Goal: Information Seeking & Learning: Learn about a topic

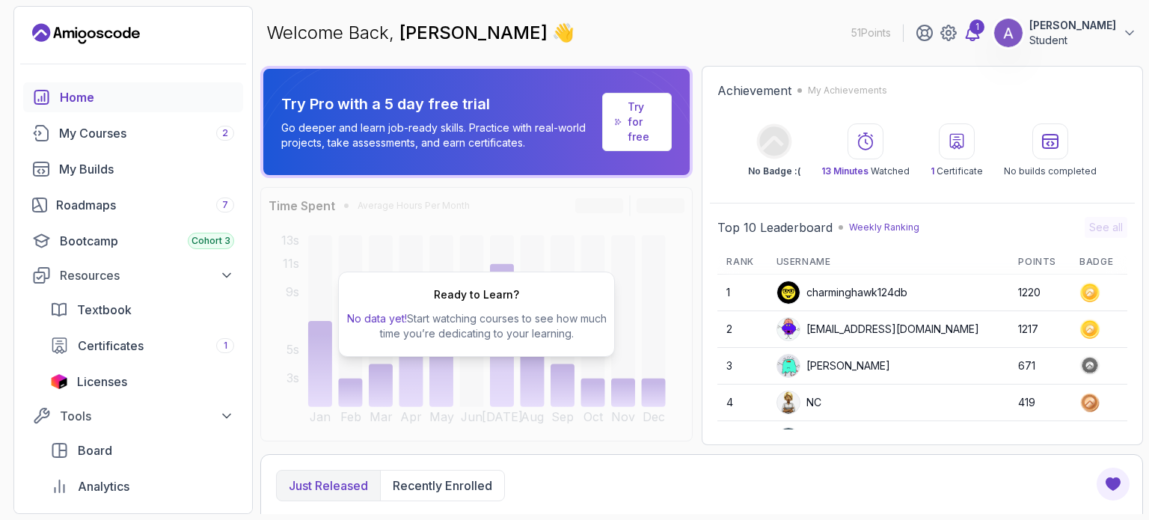
click at [969, 34] on div "1" at bounding box center [976, 26] width 15 height 15
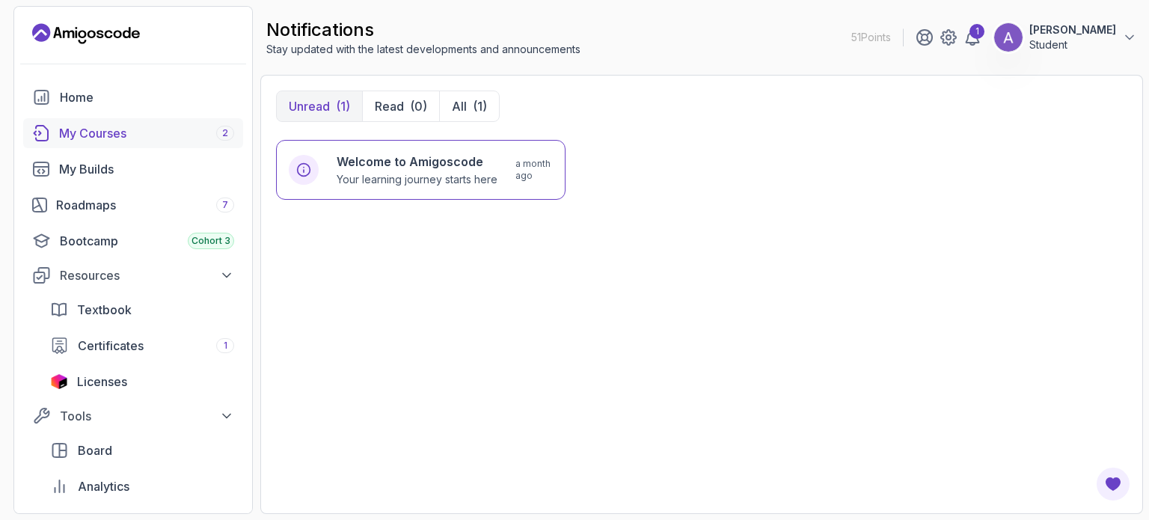
click at [153, 134] on div "My Courses 2" at bounding box center [146, 133] width 175 height 18
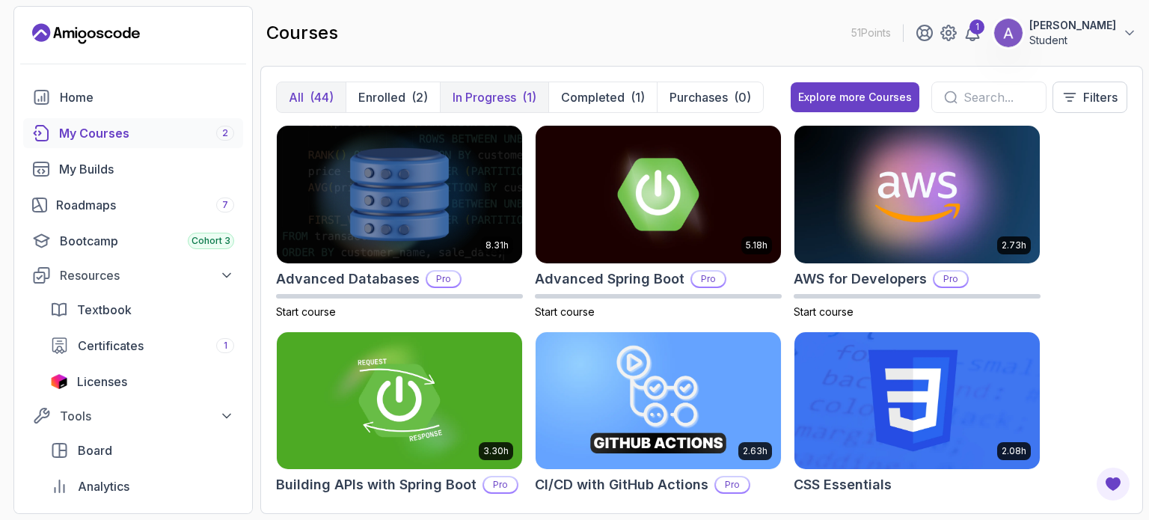
click at [477, 104] on p "In Progress" at bounding box center [484, 97] width 64 height 18
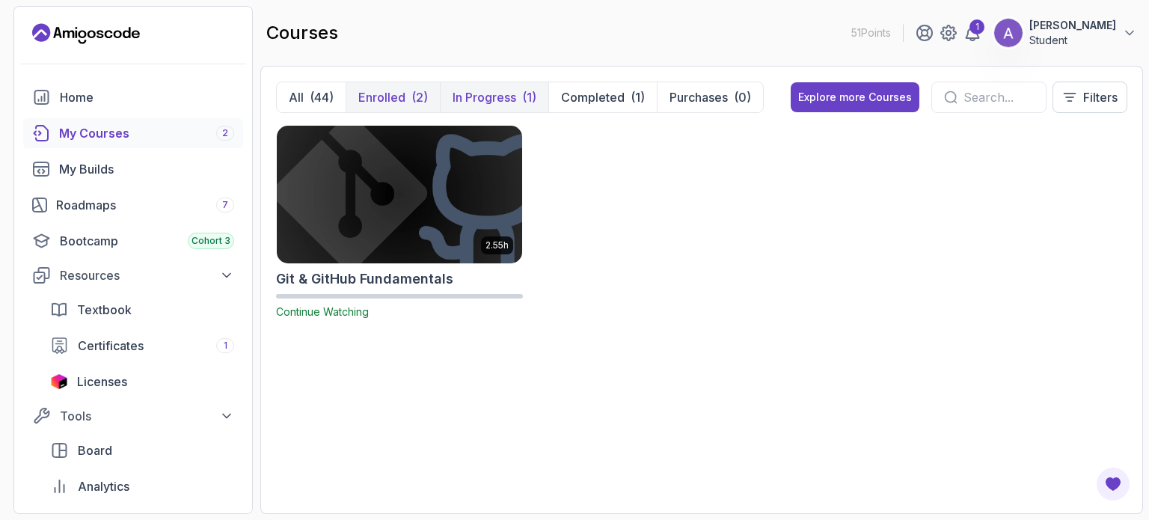
click at [397, 95] on p "Enrolled" at bounding box center [381, 97] width 47 height 18
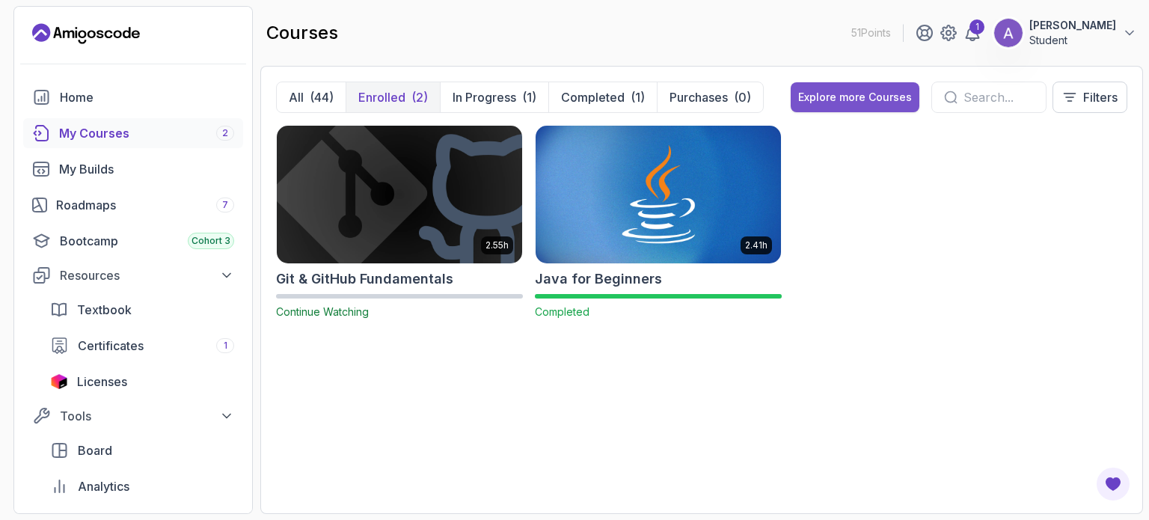
click at [829, 101] on div "Explore more Courses" at bounding box center [855, 97] width 114 height 15
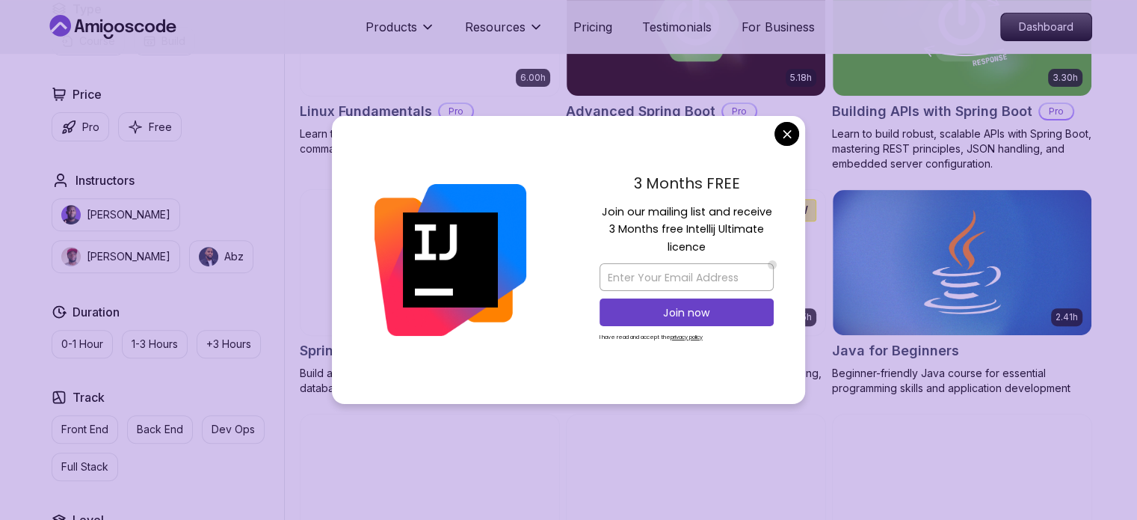
scroll to position [623, 0]
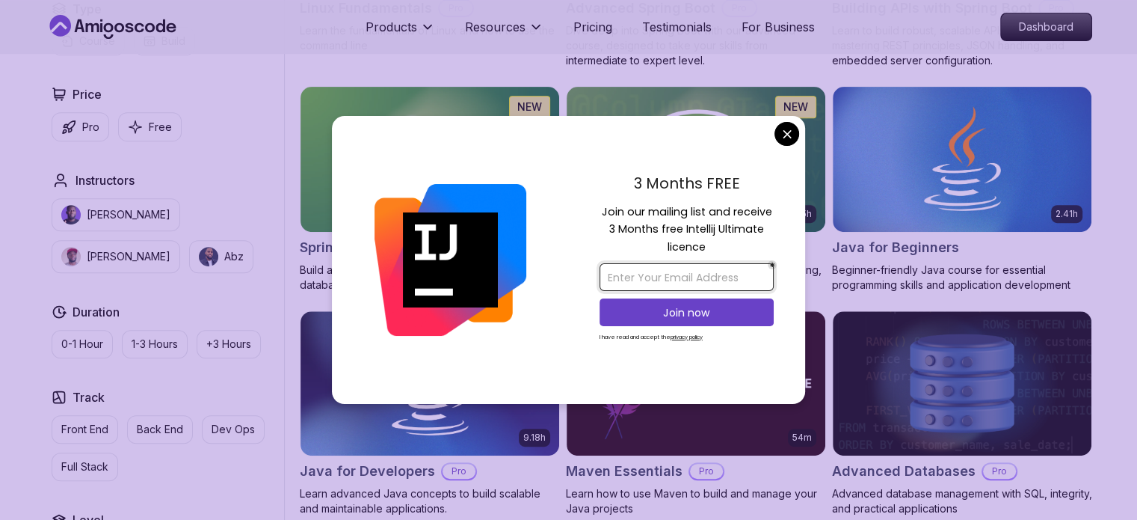
click at [667, 263] on input "email" at bounding box center [687, 277] width 174 height 28
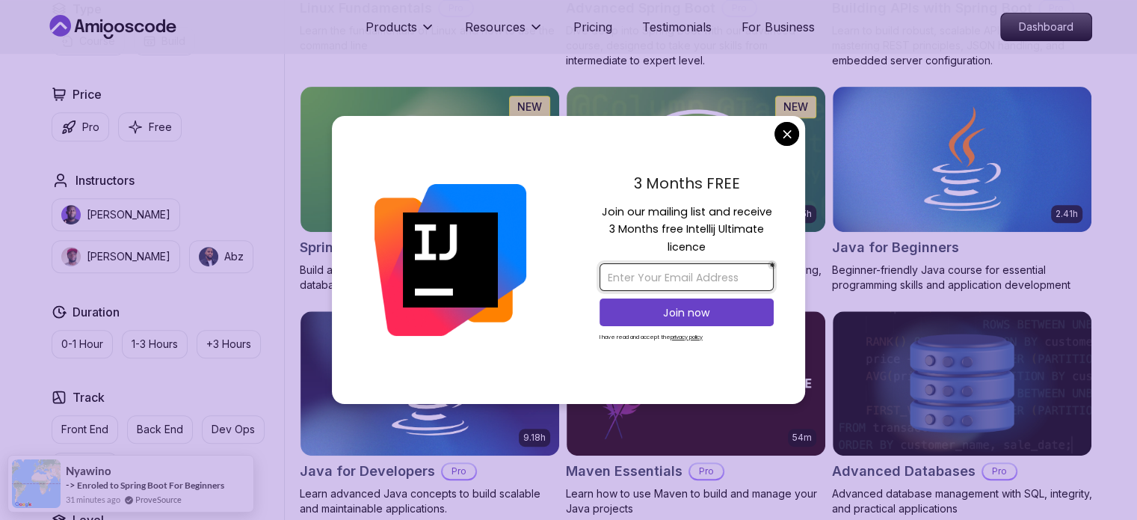
type input "adelakunwaliyullah2019@gmail.com"
click at [684, 309] on p "Join now" at bounding box center [686, 312] width 141 height 15
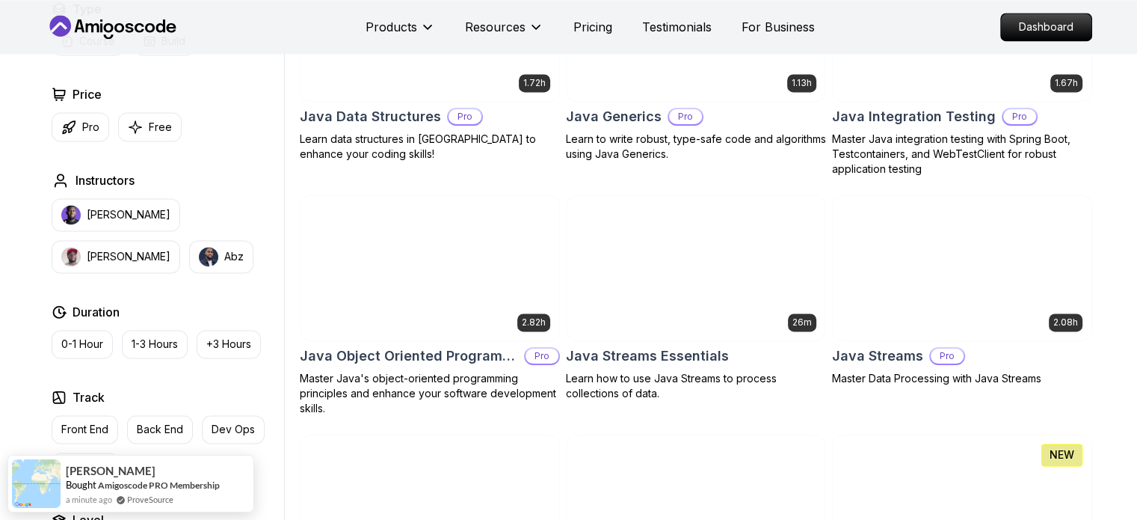
scroll to position [249, 0]
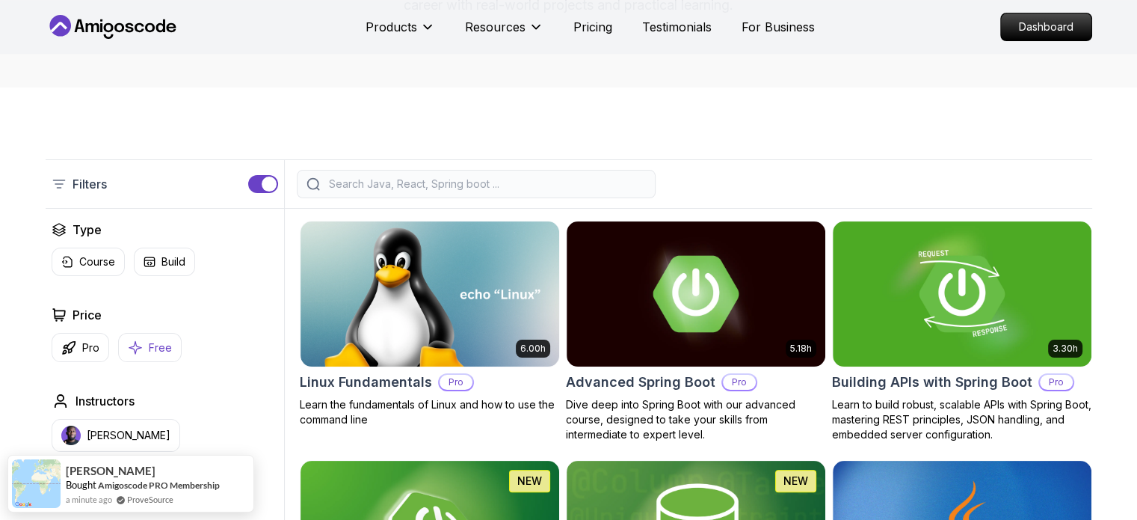
click at [138, 356] on button "Free" at bounding box center [150, 347] width 64 height 29
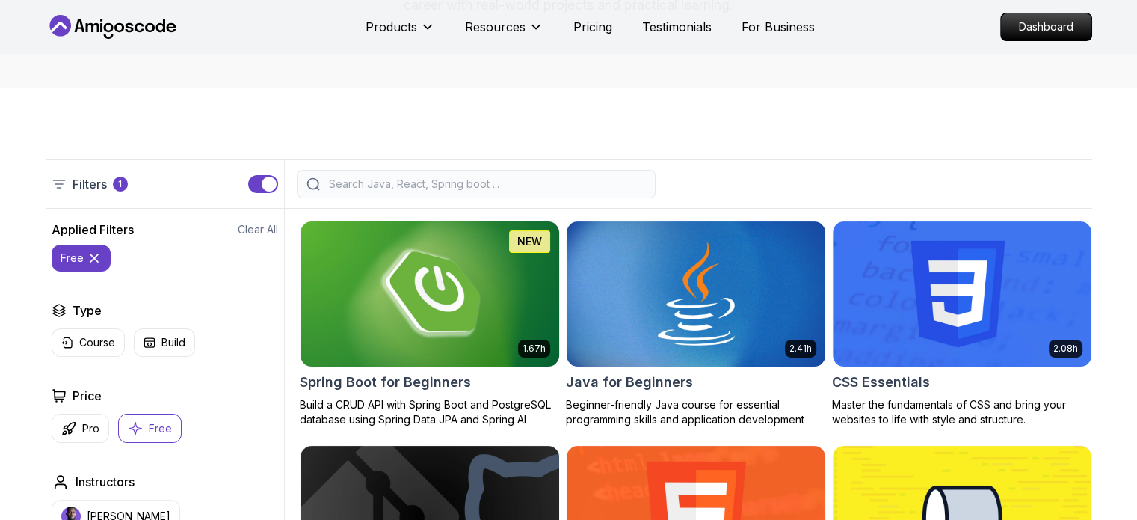
click at [428, 290] on img at bounding box center [429, 294] width 271 height 152
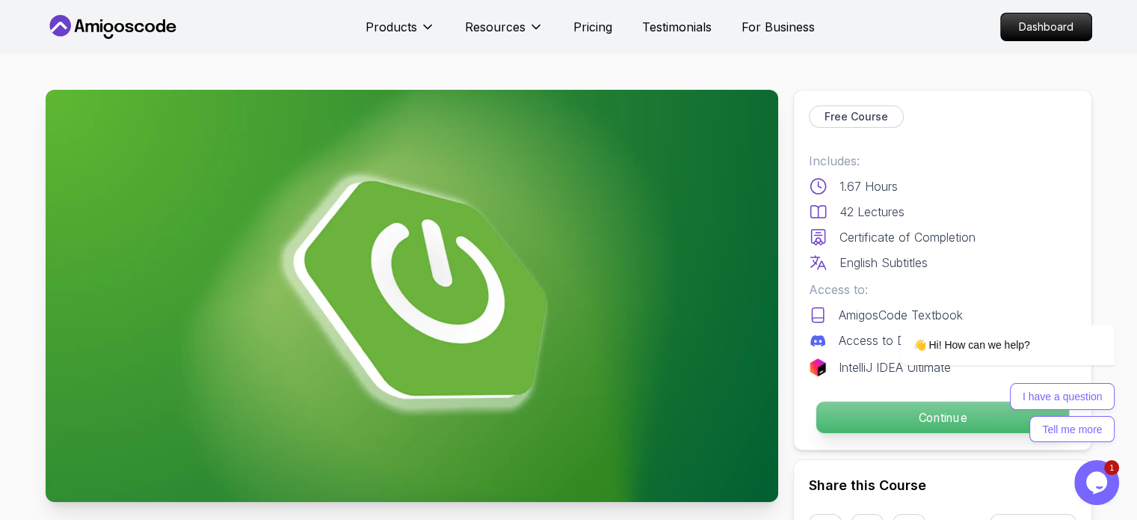
scroll to position [249, 0]
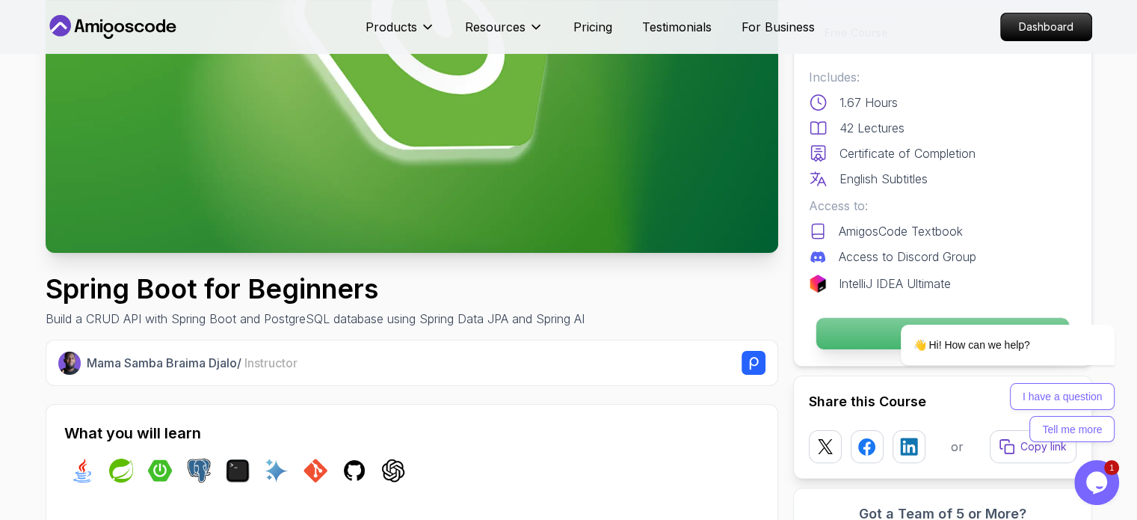
click at [838, 324] on p "Continue" at bounding box center [942, 333] width 253 height 31
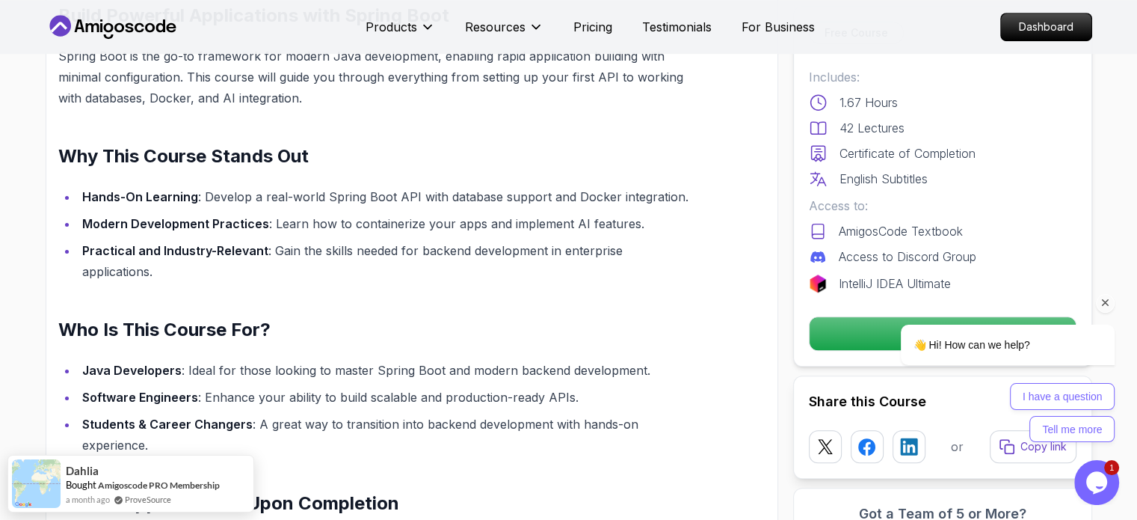
scroll to position [872, 0]
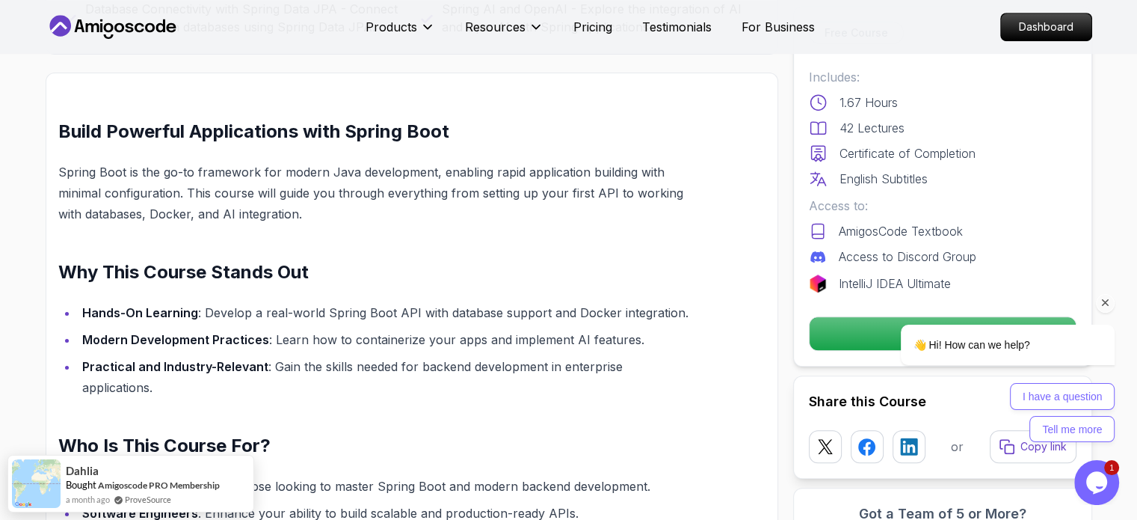
drag, startPoint x: 1105, startPoint y: 304, endPoint x: 1957, endPoint y: 512, distance: 877.5
click at [1105, 304] on icon "Chat attention grabber" at bounding box center [1105, 302] width 13 height 13
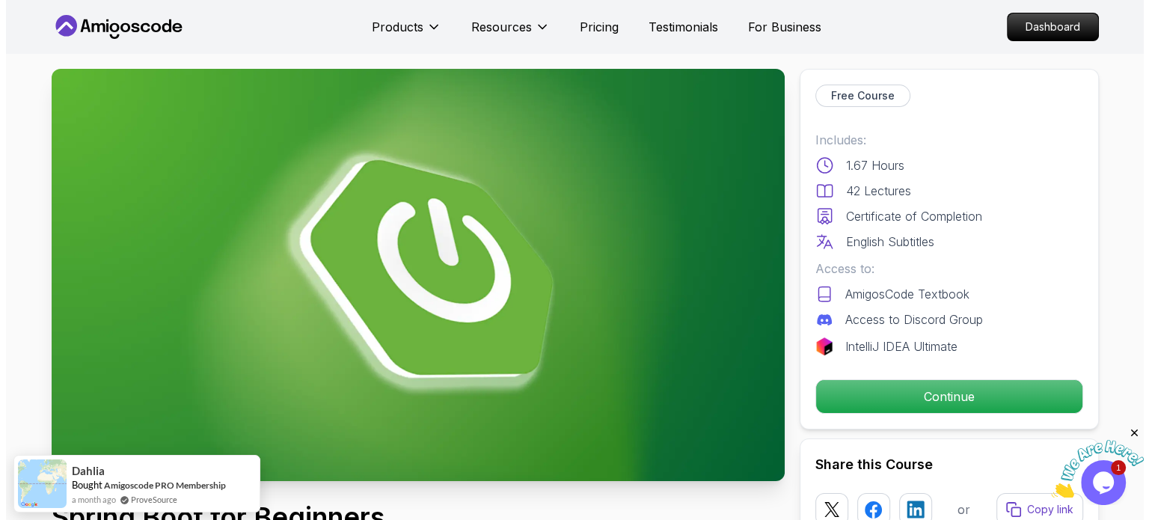
scroll to position [0, 0]
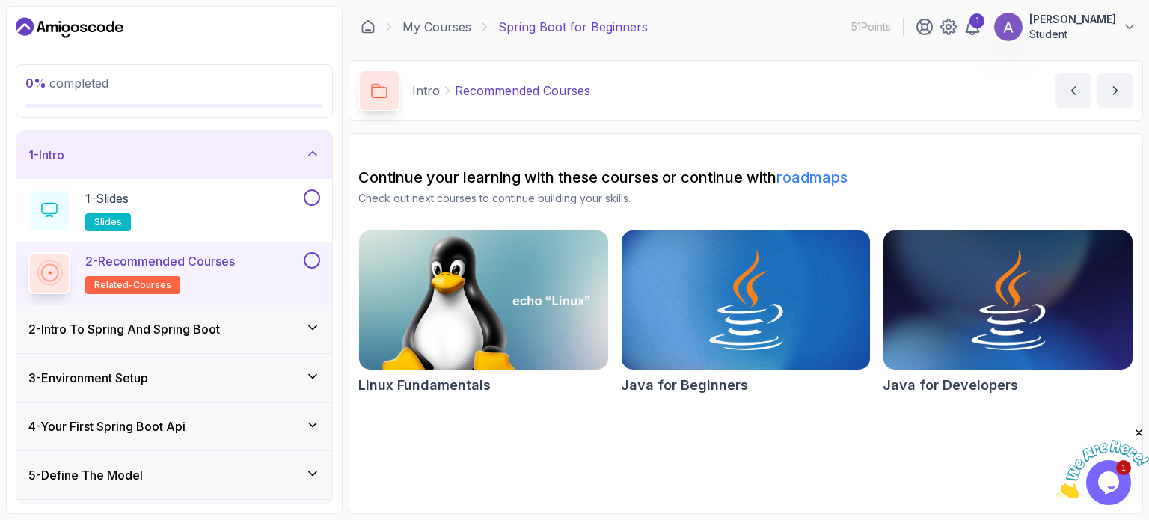
click at [209, 323] on h3 "2 - Intro To Spring And Spring Boot" at bounding box center [123, 329] width 191 height 18
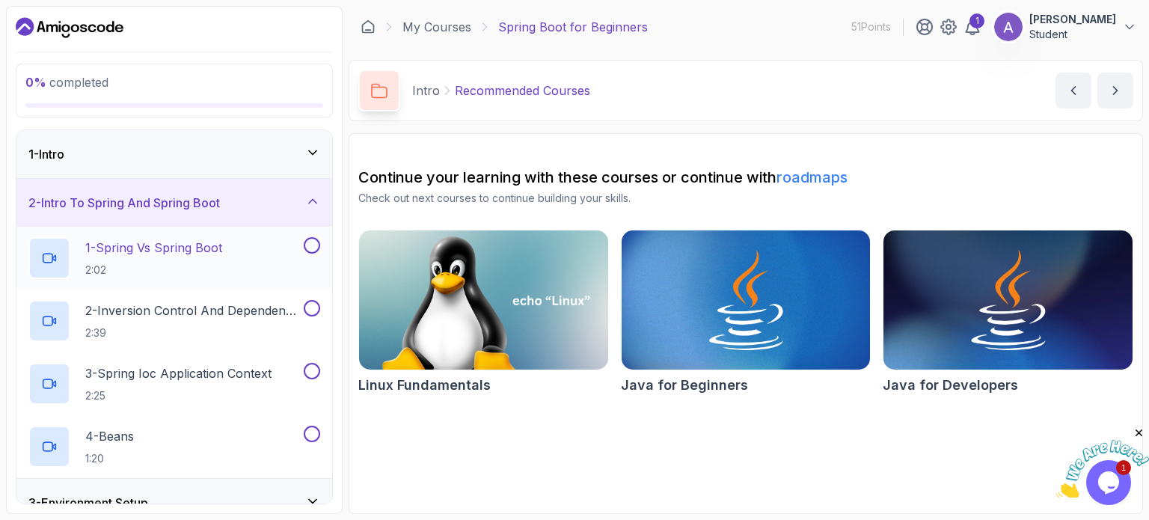
click at [163, 260] on h2 "1 - Spring Vs Spring Boot 2:02" at bounding box center [153, 258] width 137 height 39
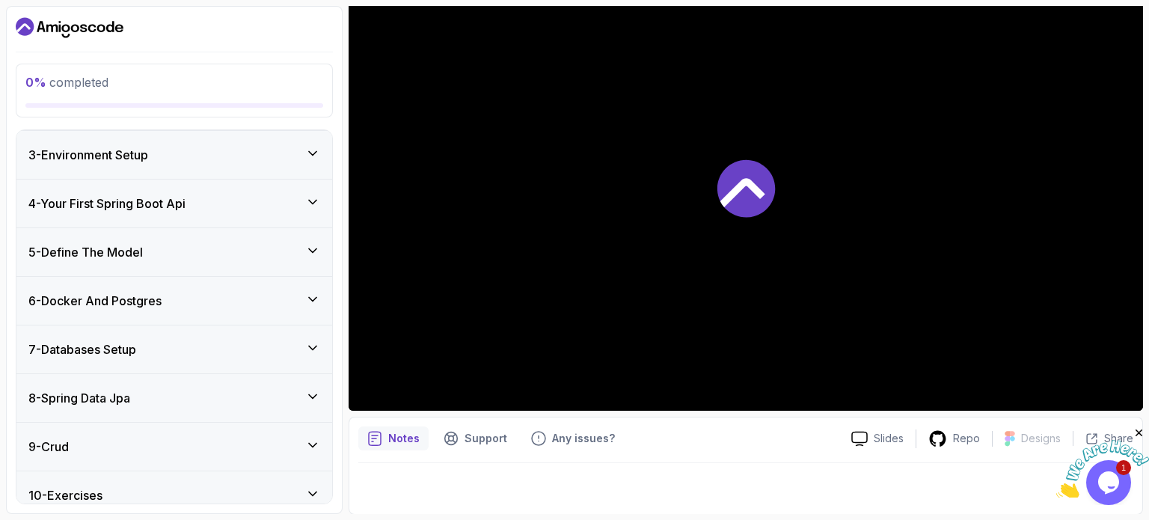
scroll to position [458, 0]
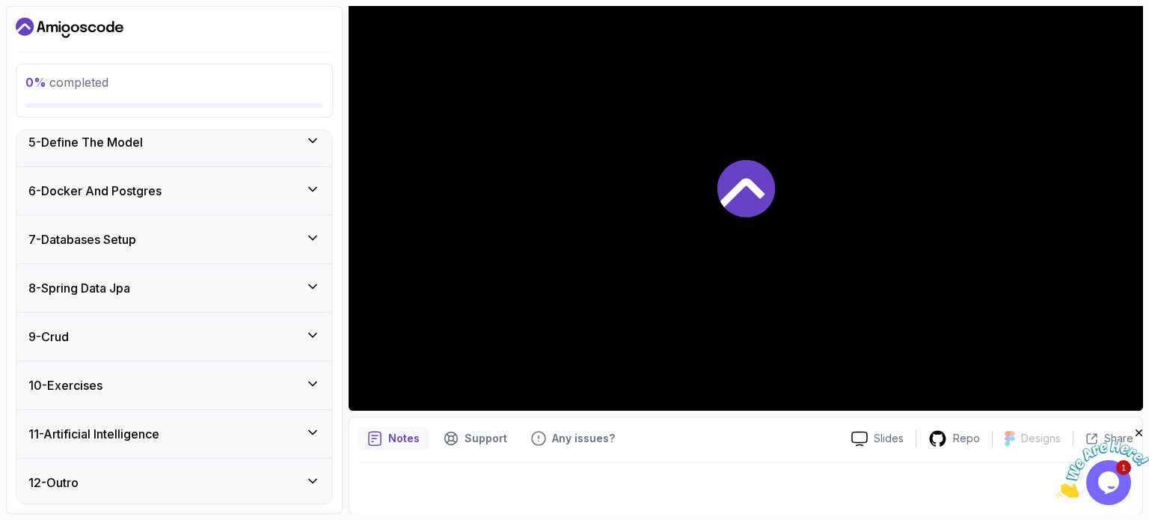
click at [232, 385] on div "10 - Exercises" at bounding box center [174, 385] width 292 height 18
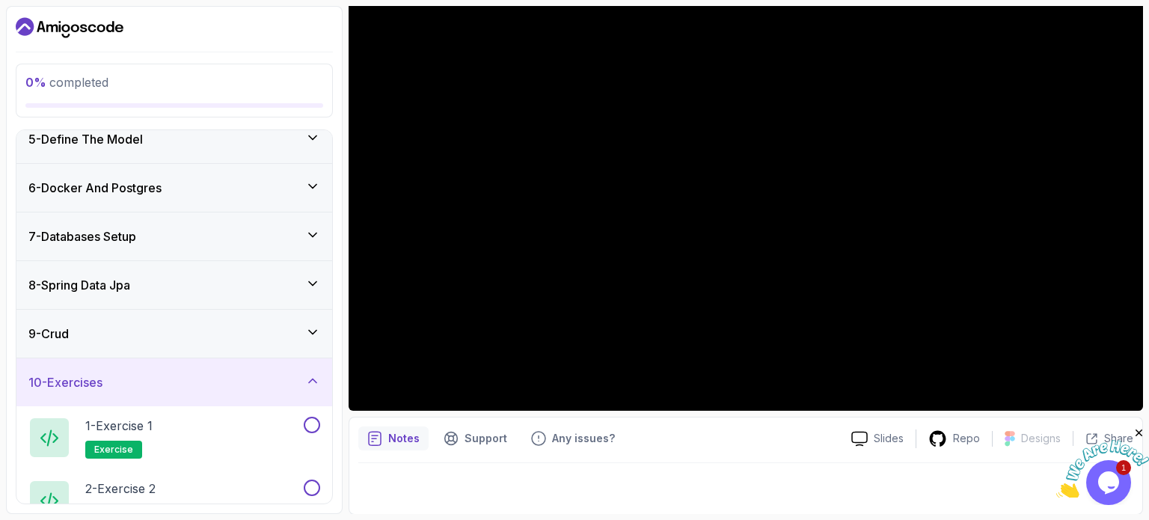
scroll to position [206, 0]
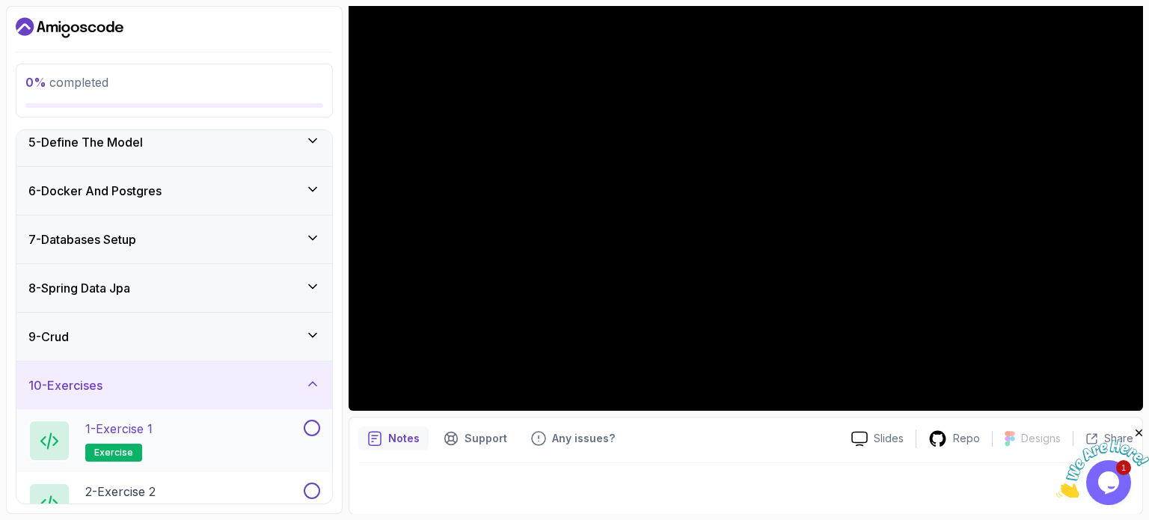
click at [208, 420] on div "1 - Exercise 1 exercise" at bounding box center [164, 441] width 272 height 42
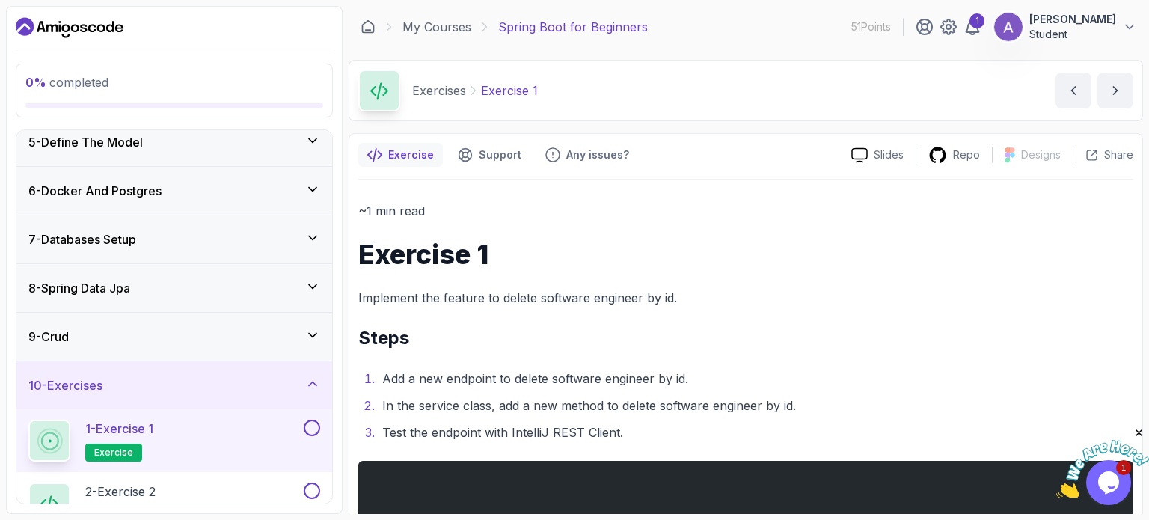
scroll to position [75, 0]
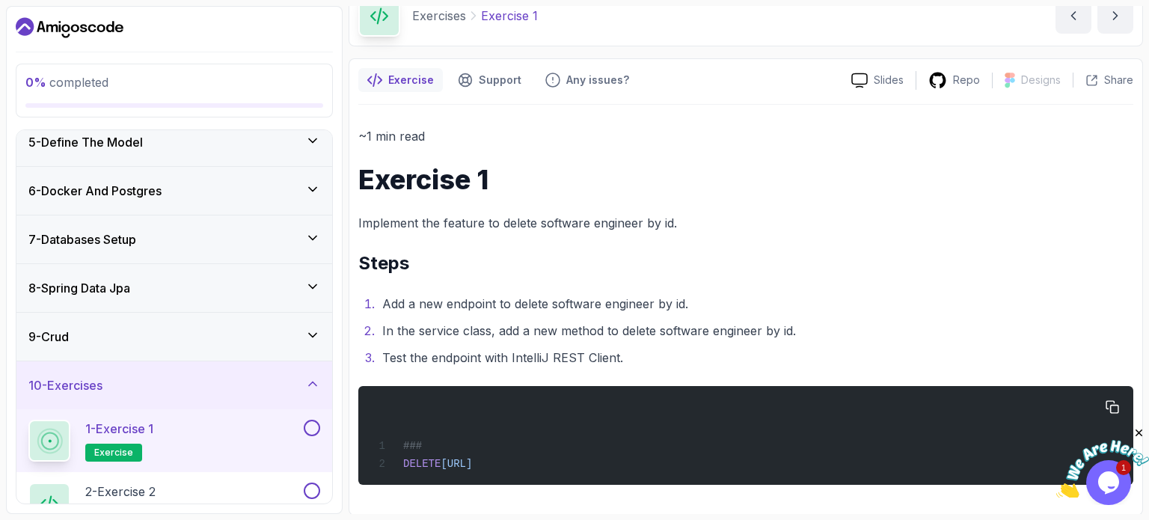
click at [449, 429] on div "### DELETE http://localhost:8080/api/v1/software-engineers/1" at bounding box center [745, 435] width 751 height 81
click at [429, 440] on div "### DELETE http://localhost:8080/api/v1/software-engineers/1" at bounding box center [745, 435] width 751 height 81
click at [401, 220] on p "Implement the feature to delete software engineer by id." at bounding box center [745, 222] width 775 height 21
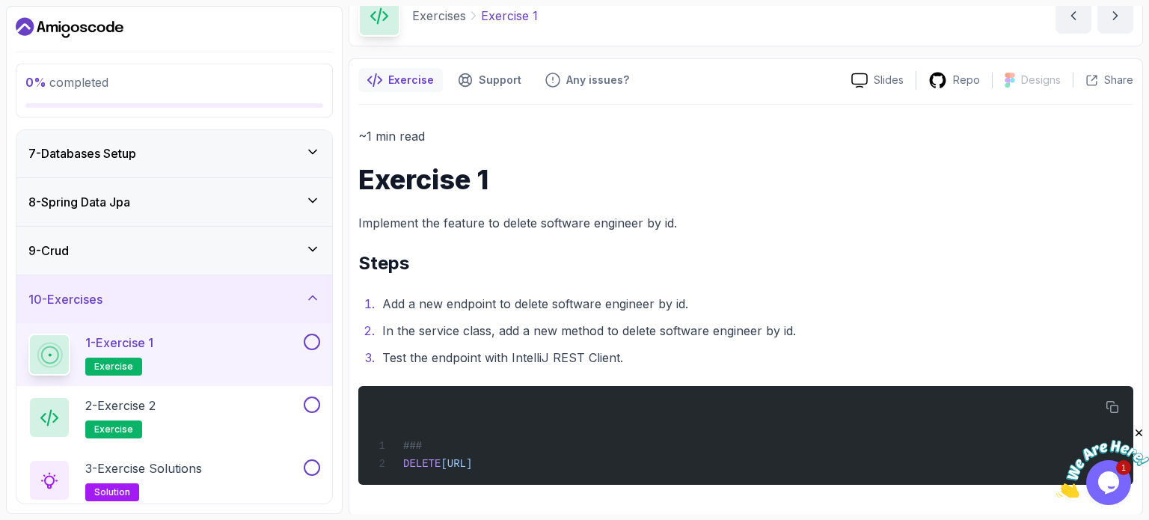
scroll to position [395, 0]
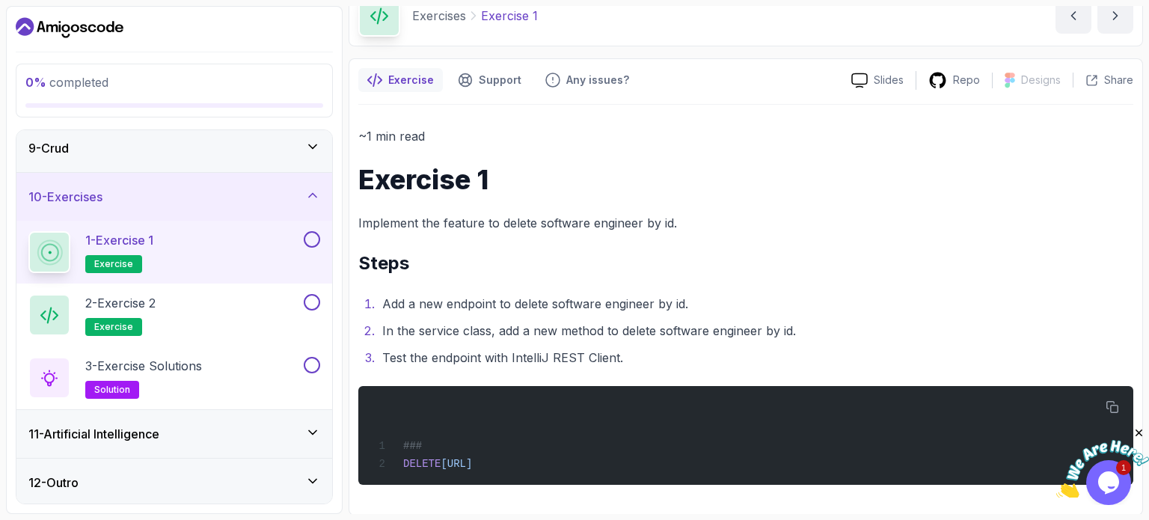
click at [150, 429] on h3 "11 - Artificial Intelligence" at bounding box center [93, 434] width 131 height 18
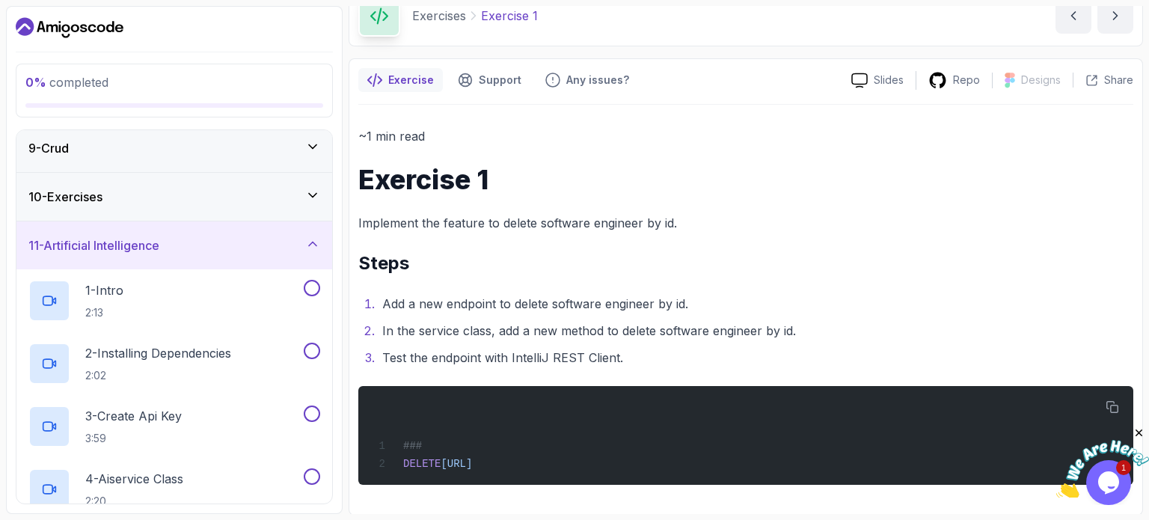
click at [221, 250] on div "11 - Artificial Intelligence" at bounding box center [174, 245] width 292 height 18
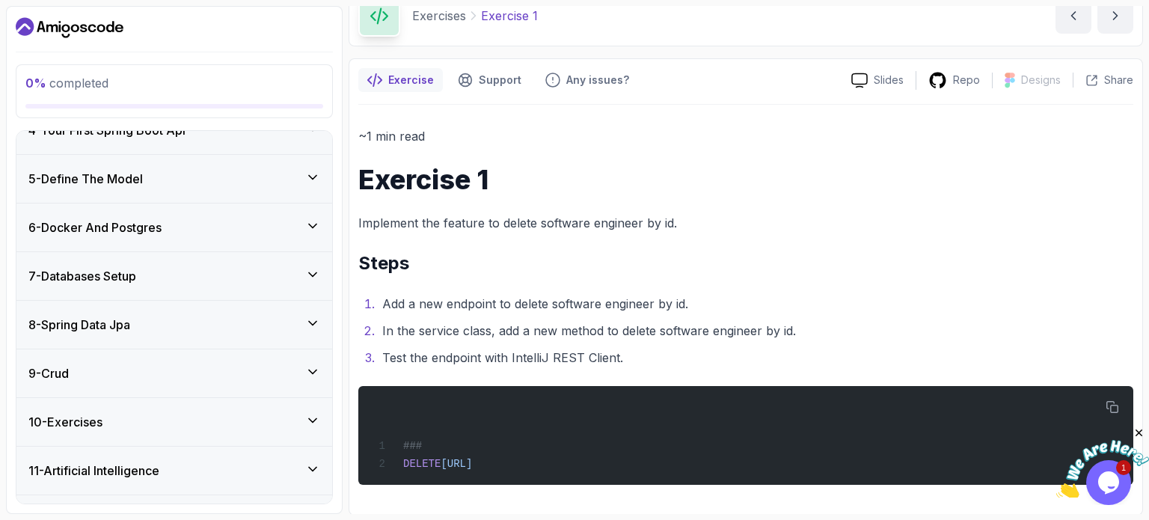
scroll to position [206, 0]
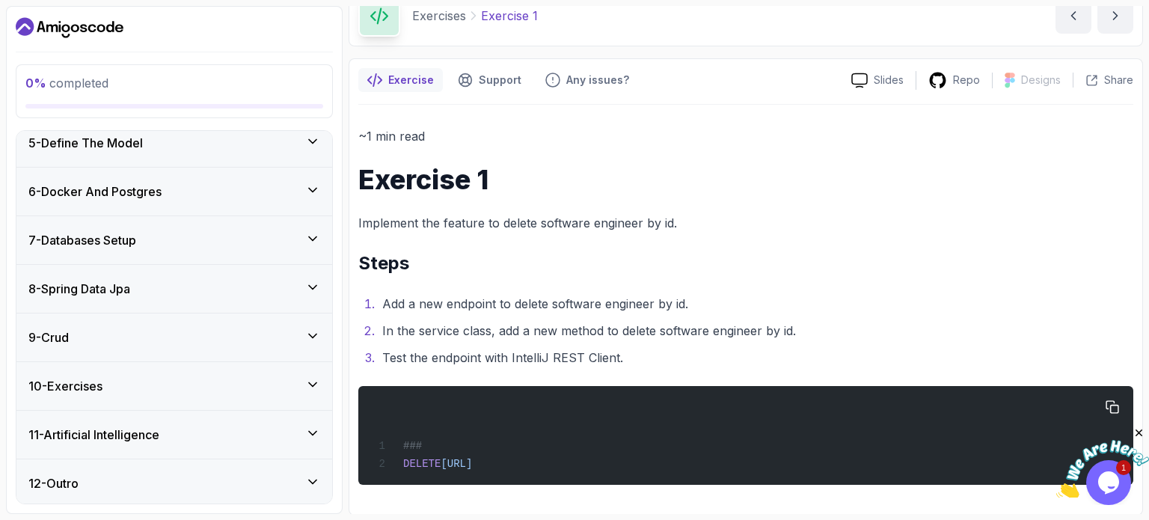
click at [565, 430] on div "### DELETE http://localhost:8080/api/v1/software-engineers/1" at bounding box center [745, 435] width 751 height 81
click at [443, 445] on div "### DELETE http://localhost:8080/api/v1/software-engineers/1" at bounding box center [745, 435] width 751 height 81
click at [578, 469] on div "### DELETE http://localhost:8080/api/v1/software-engineers/1" at bounding box center [745, 435] width 751 height 81
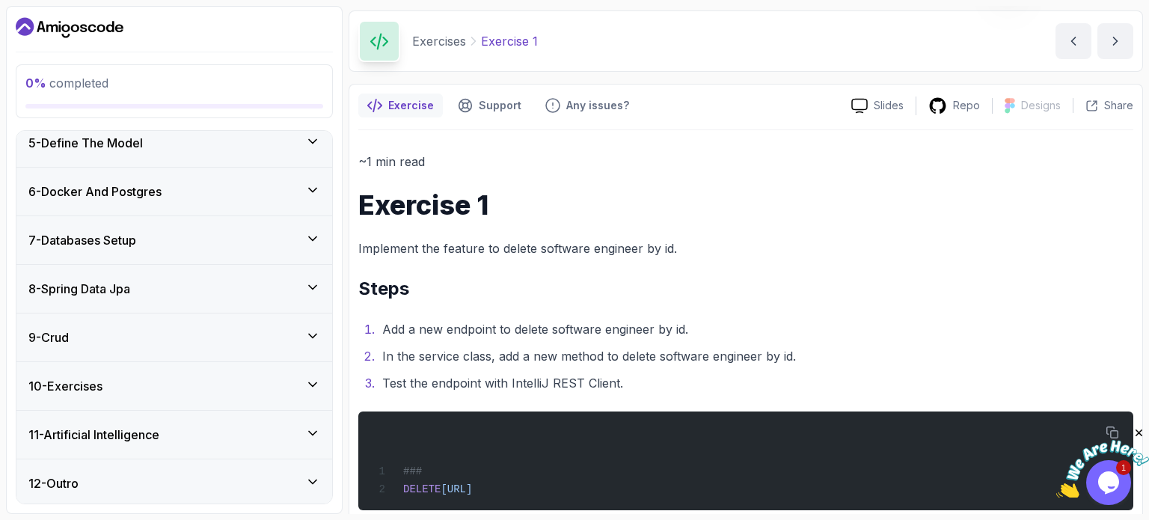
scroll to position [75, 0]
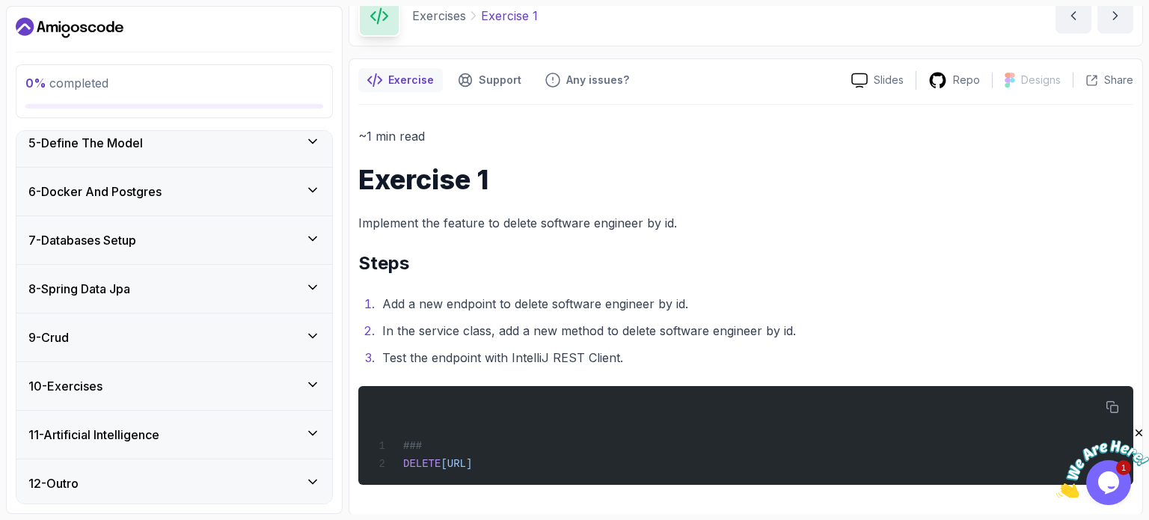
click at [145, 364] on div "10 - Exercises" at bounding box center [174, 386] width 316 height 48
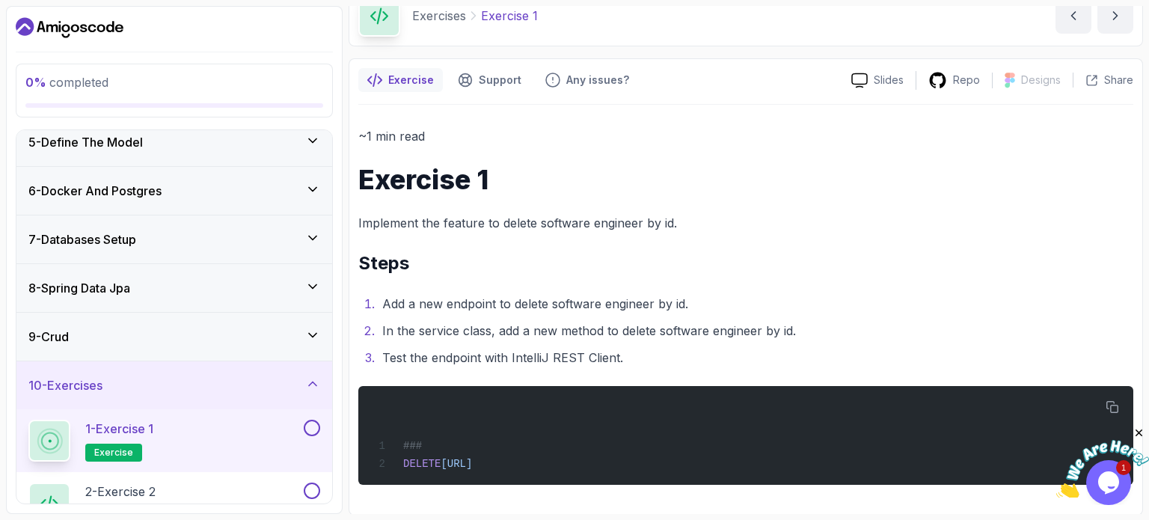
scroll to position [395, 0]
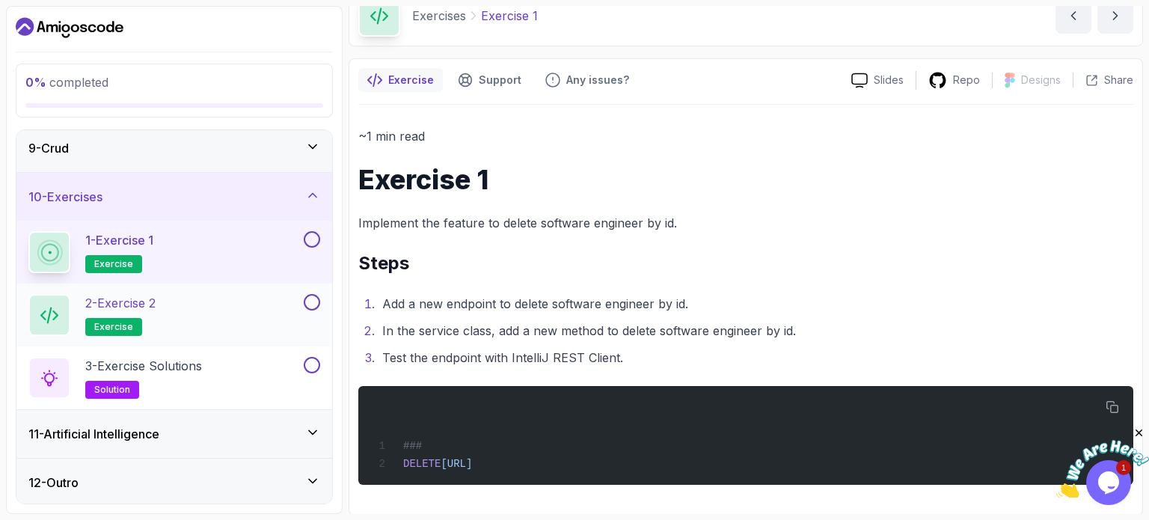
click at [149, 317] on h2 "2 - Exercise 2 exercise" at bounding box center [120, 315] width 70 height 42
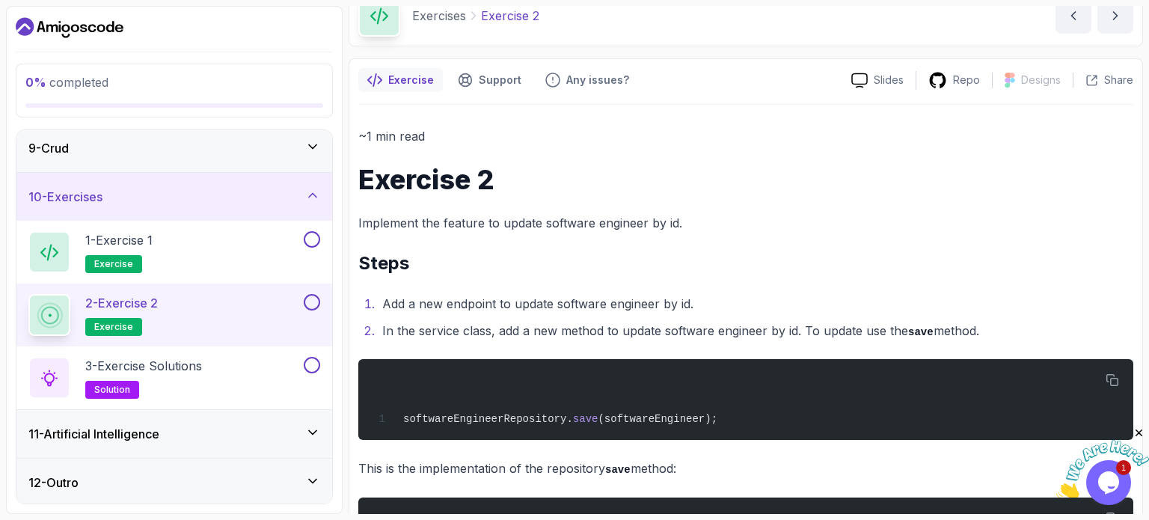
click at [218, 295] on div "2 - Exercise 2 exercise" at bounding box center [164, 315] width 272 height 42
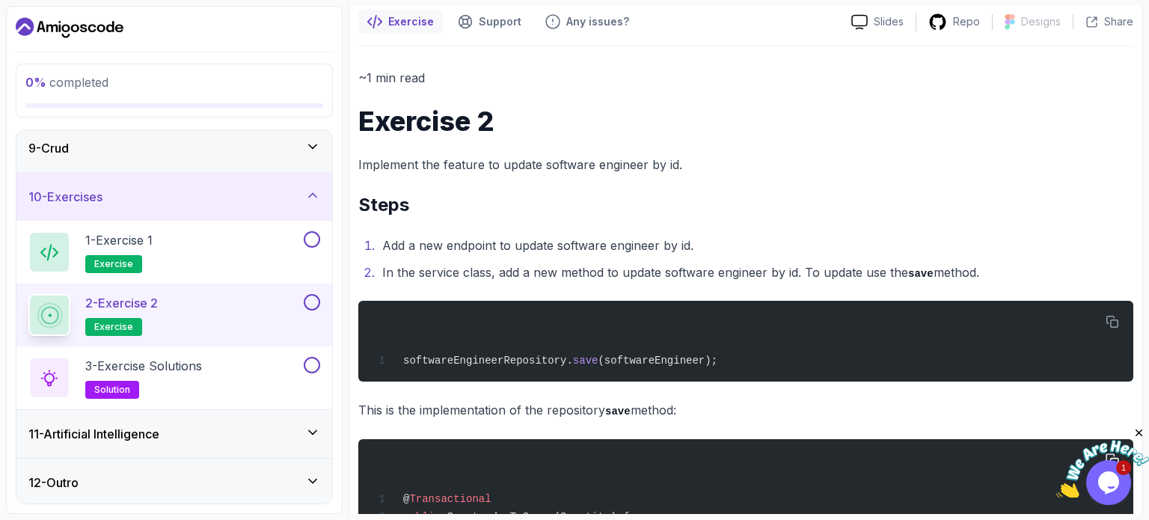
scroll to position [8, 0]
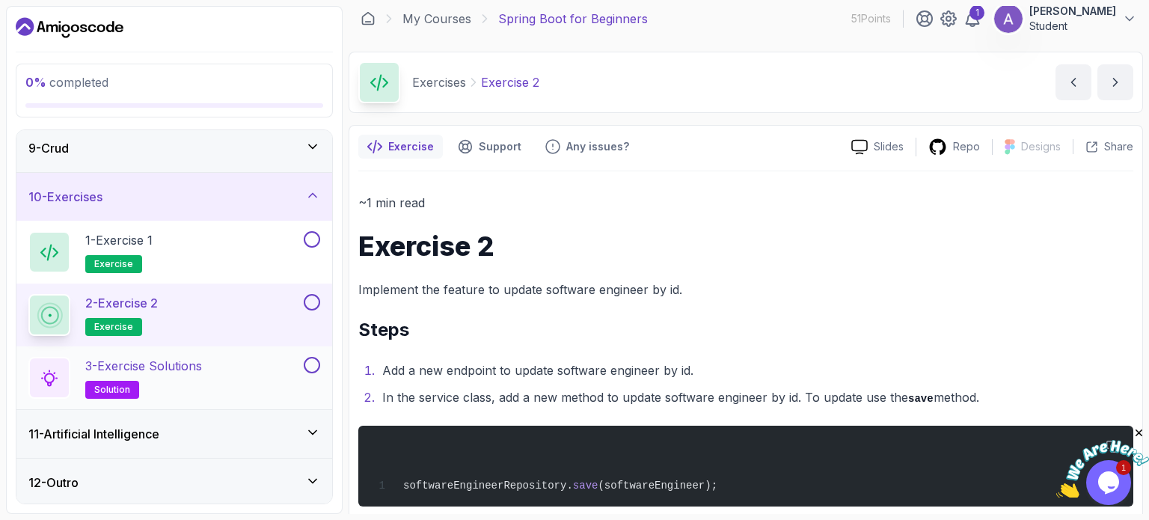
click at [253, 364] on div "3 - Exercise Solutions solution" at bounding box center [164, 378] width 272 height 42
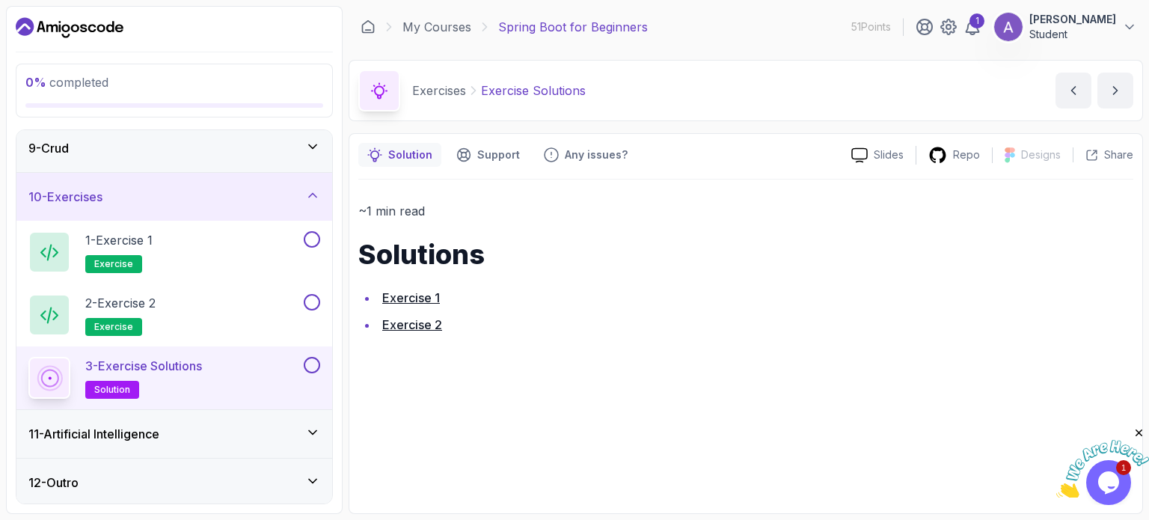
click at [413, 300] on link "Exercise 1" at bounding box center [411, 297] width 58 height 15
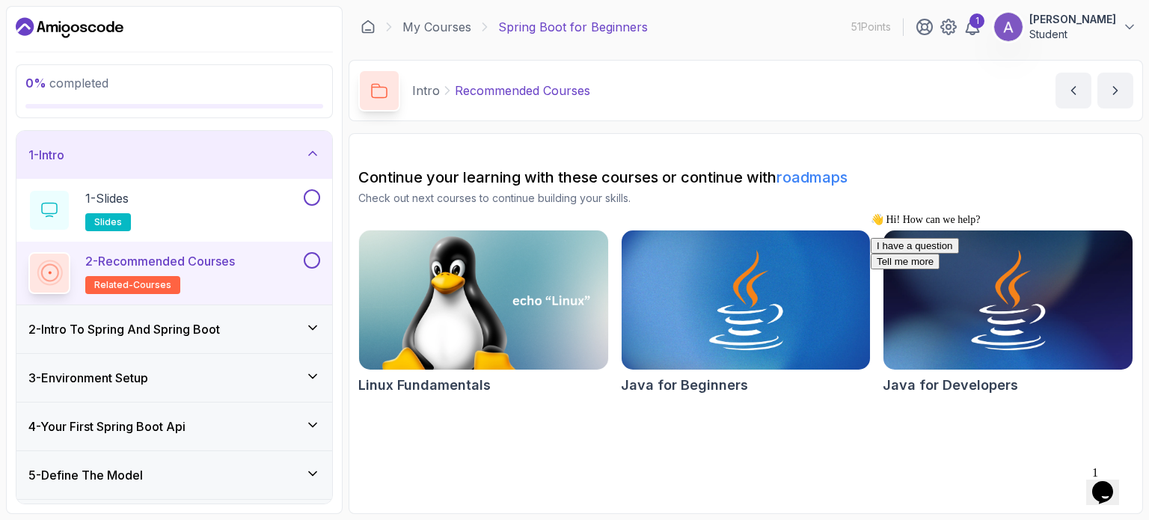
click at [233, 334] on div "2 - Intro To Spring And Spring Boot" at bounding box center [174, 329] width 292 height 18
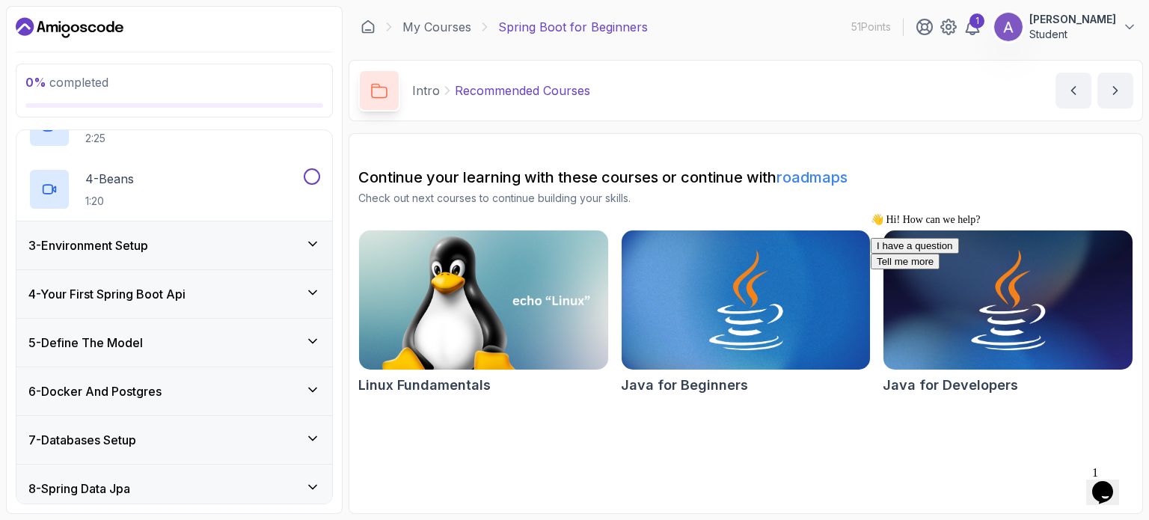
scroll to position [260, 0]
